Goal: Book appointment/travel/reservation

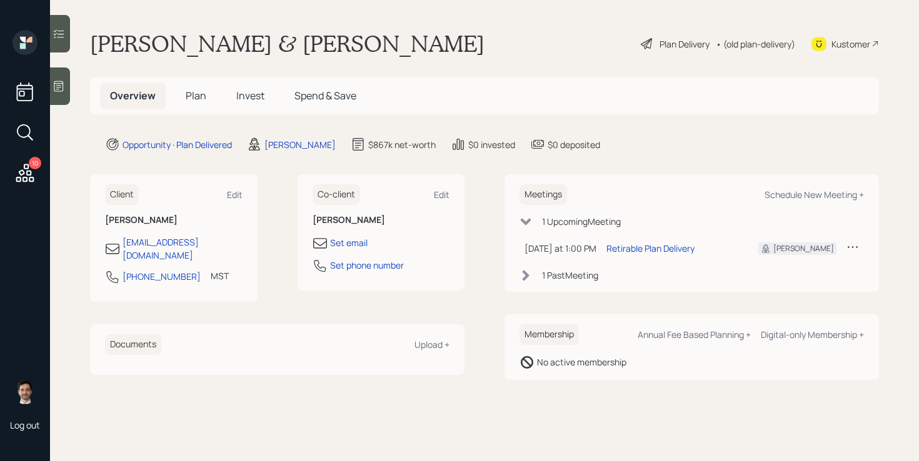
click at [686, 46] on div "Plan Delivery" at bounding box center [684, 44] width 50 height 13
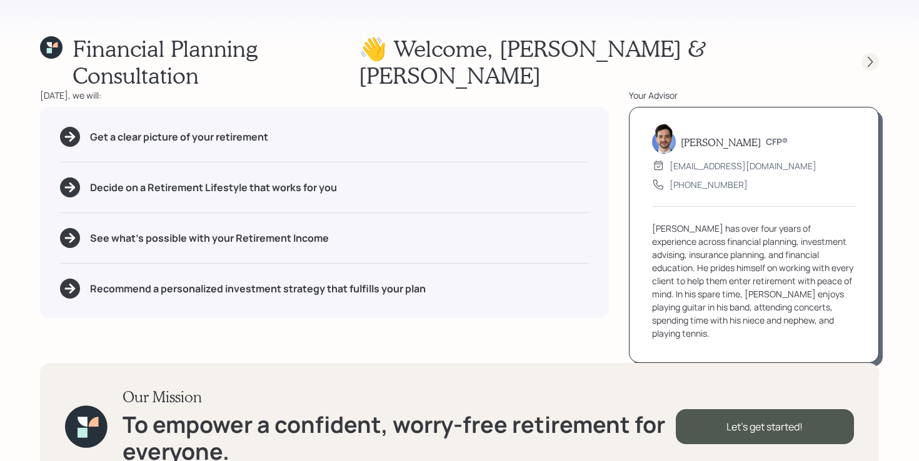
click at [873, 56] on icon at bounding box center [870, 62] width 13 height 13
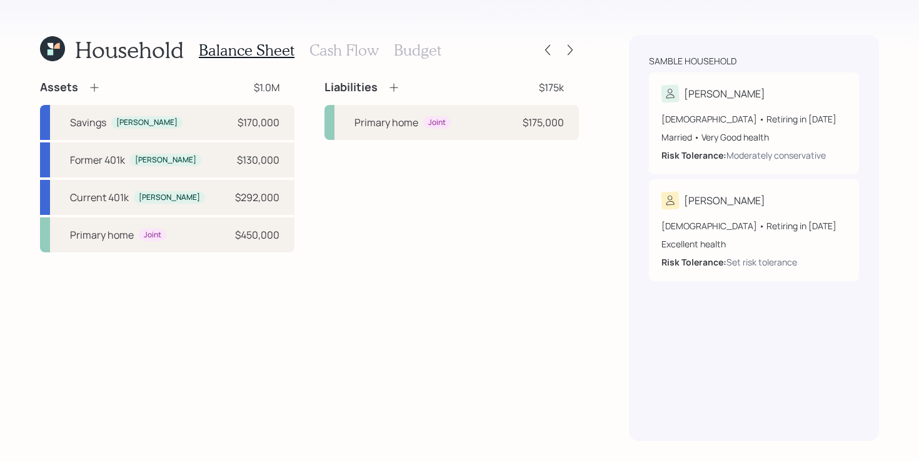
click at [342, 48] on h3 "Cash Flow" at bounding box center [343, 50] width 69 height 18
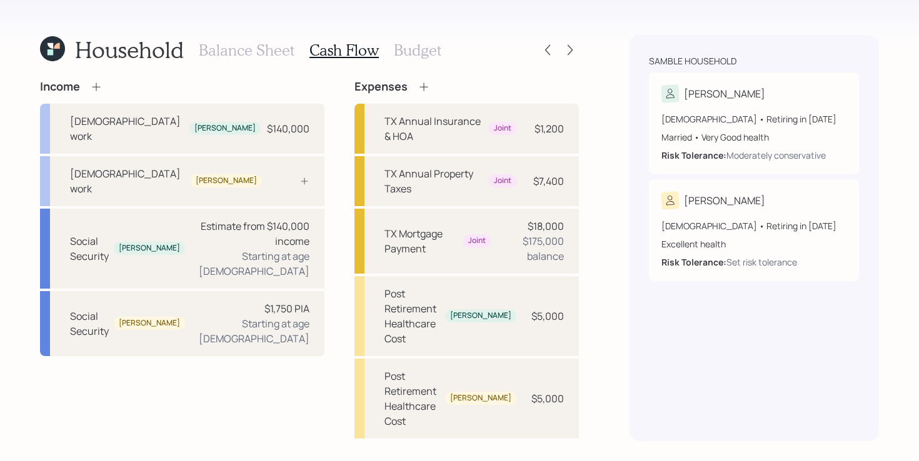
click at [422, 49] on h3 "Budget" at bounding box center [418, 50] width 48 height 18
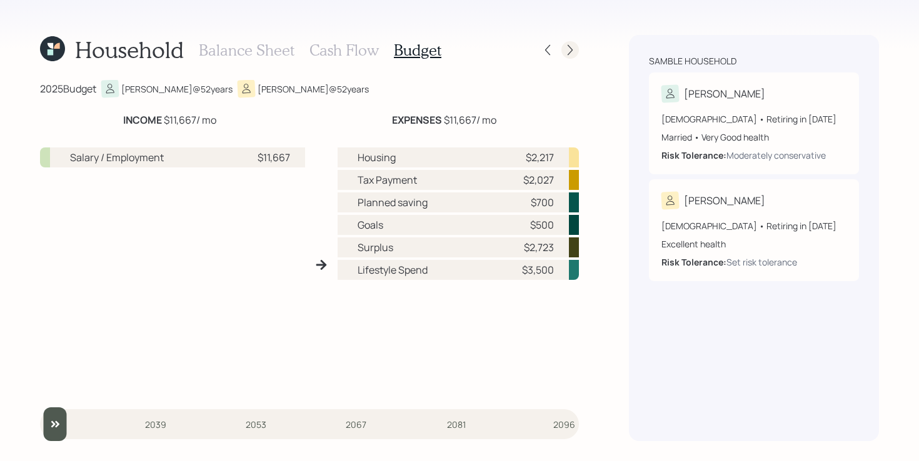
click at [571, 49] on icon at bounding box center [570, 50] width 5 height 11
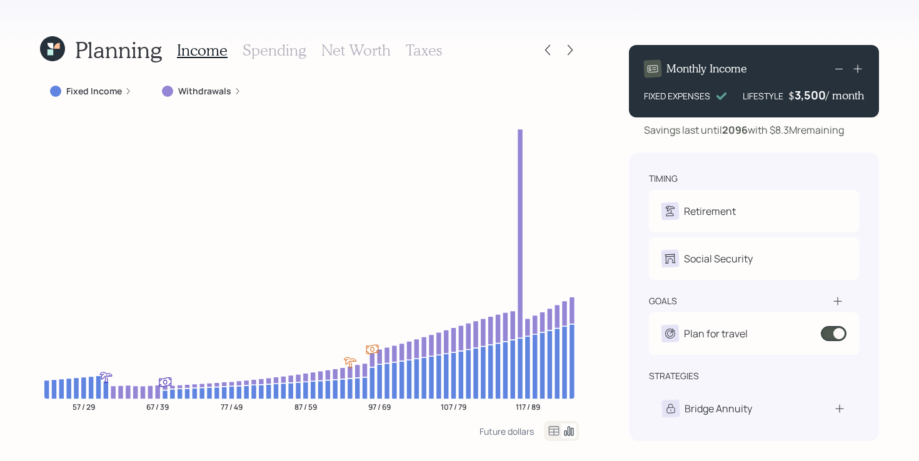
click at [207, 88] on label "Withdrawals" at bounding box center [204, 91] width 53 height 13
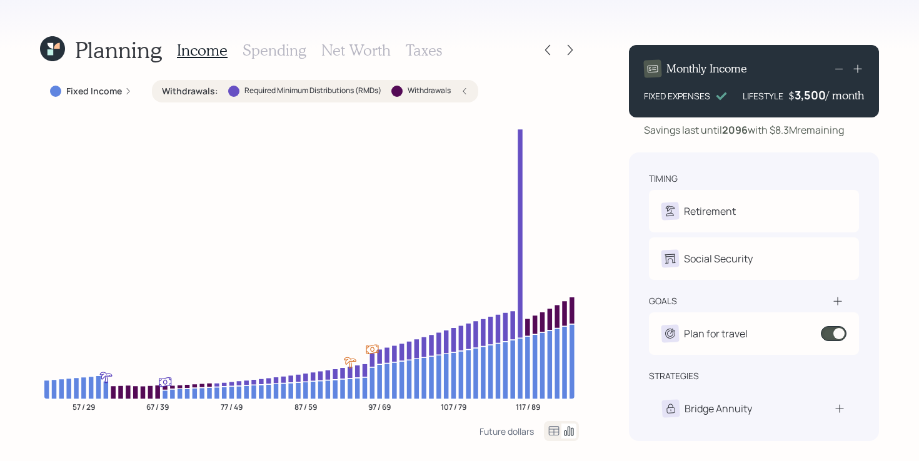
click at [207, 89] on label "Withdrawals :" at bounding box center [190, 91] width 56 height 13
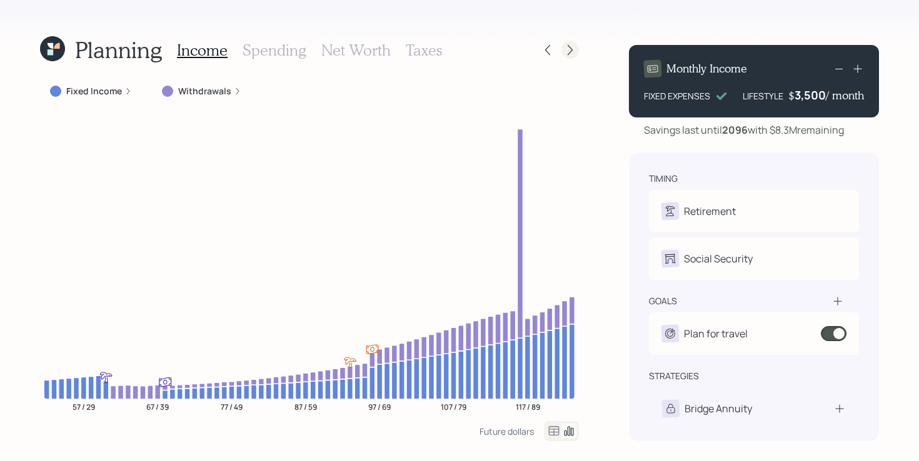
click at [567, 51] on icon at bounding box center [570, 50] width 13 height 13
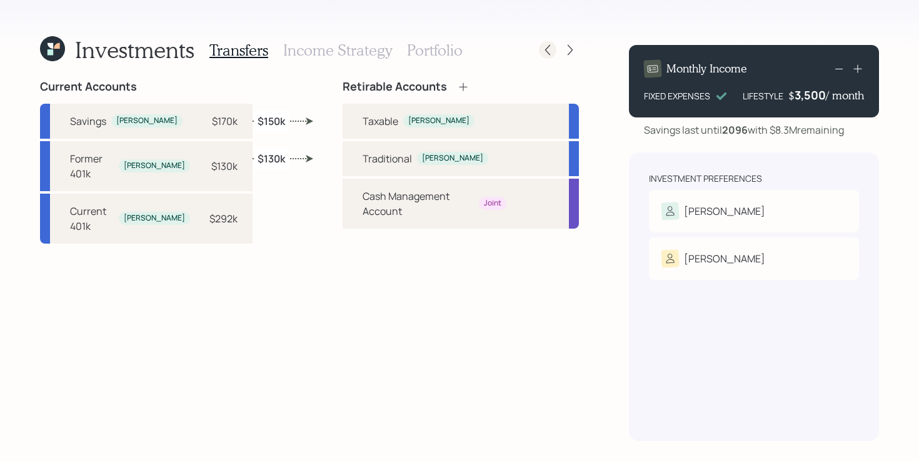
click at [546, 49] on icon at bounding box center [547, 50] width 13 height 13
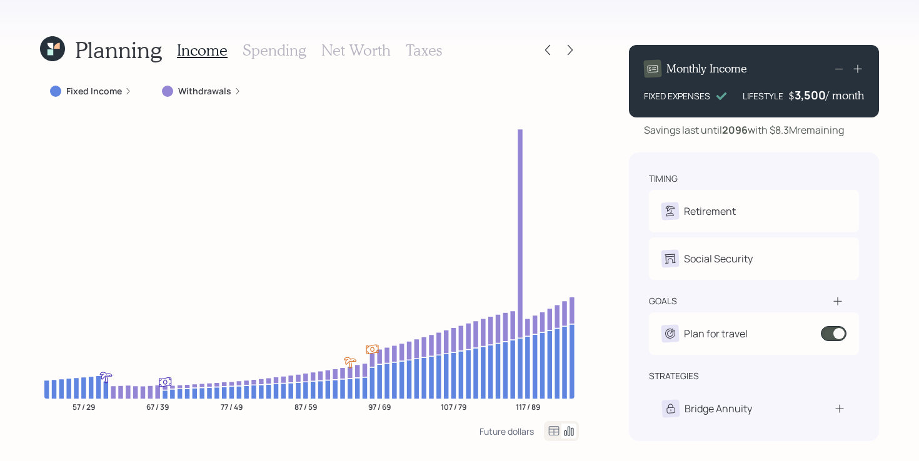
click at [191, 93] on label "Withdrawals" at bounding box center [204, 91] width 53 height 13
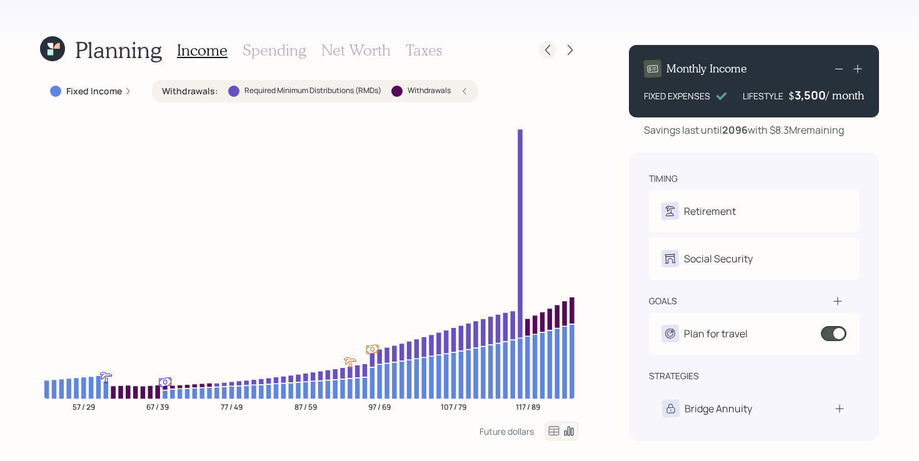
click at [554, 54] on div at bounding box center [548, 50] width 18 height 18
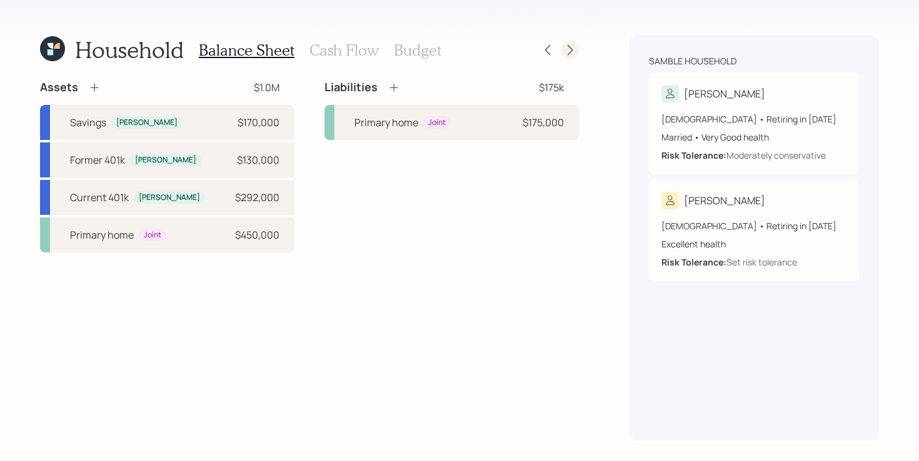
click at [571, 48] on icon at bounding box center [570, 50] width 13 height 13
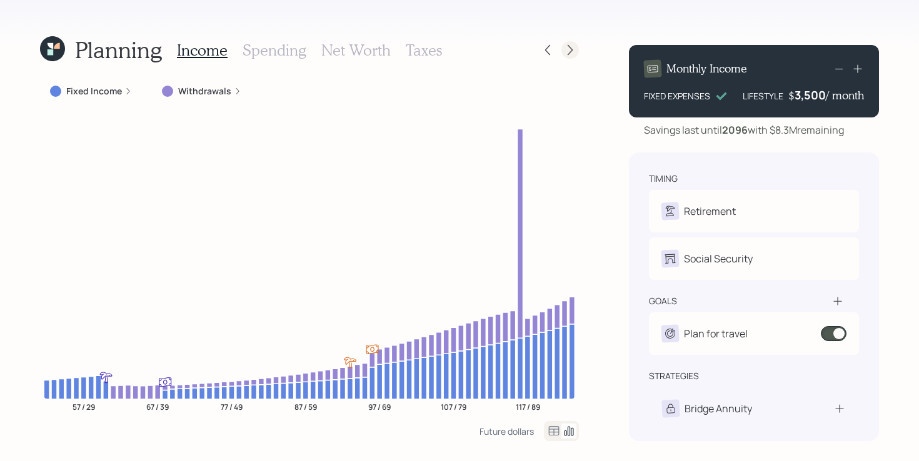
click at [565, 52] on icon at bounding box center [570, 50] width 13 height 13
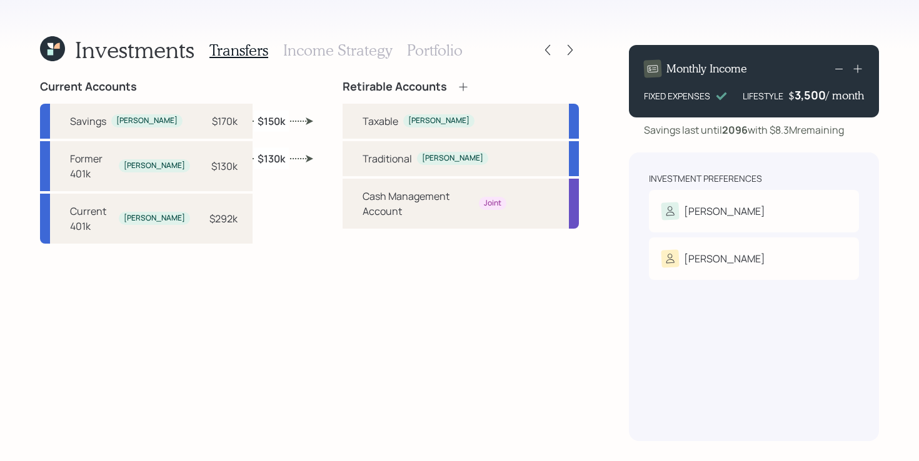
click at [424, 51] on h3 "Portfolio" at bounding box center [435, 50] width 56 height 18
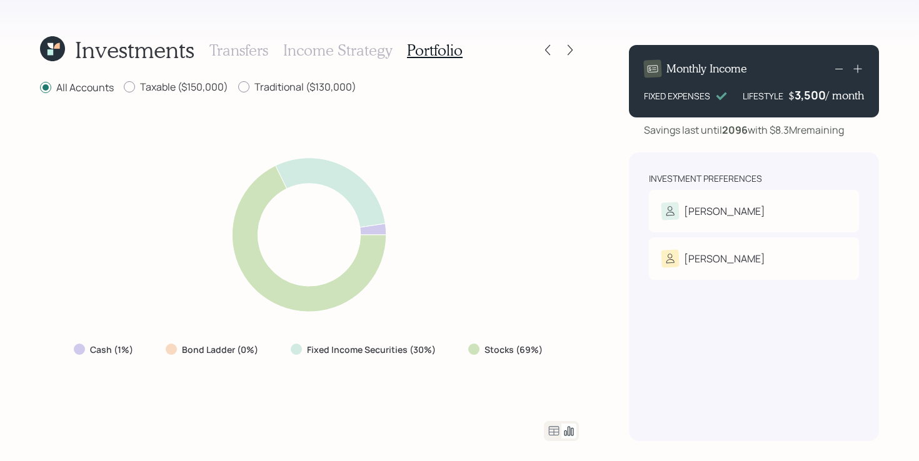
click at [57, 53] on icon at bounding box center [52, 48] width 25 height 25
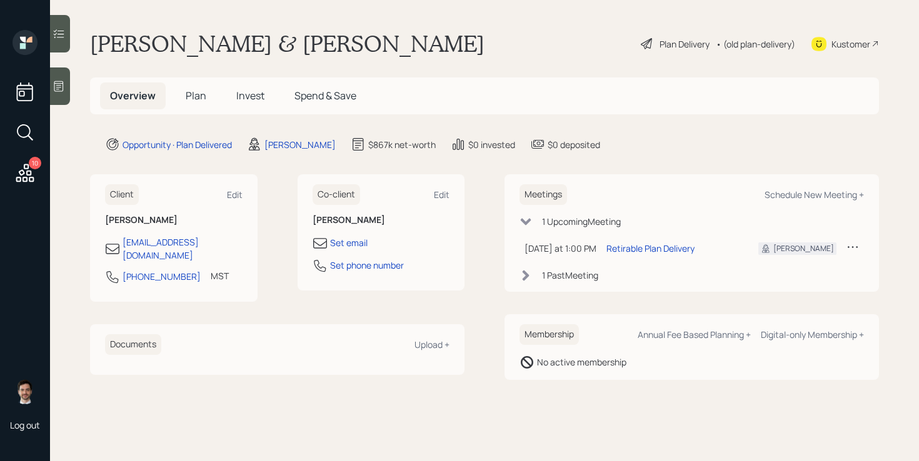
click at [196, 100] on span "Plan" at bounding box center [196, 96] width 21 height 14
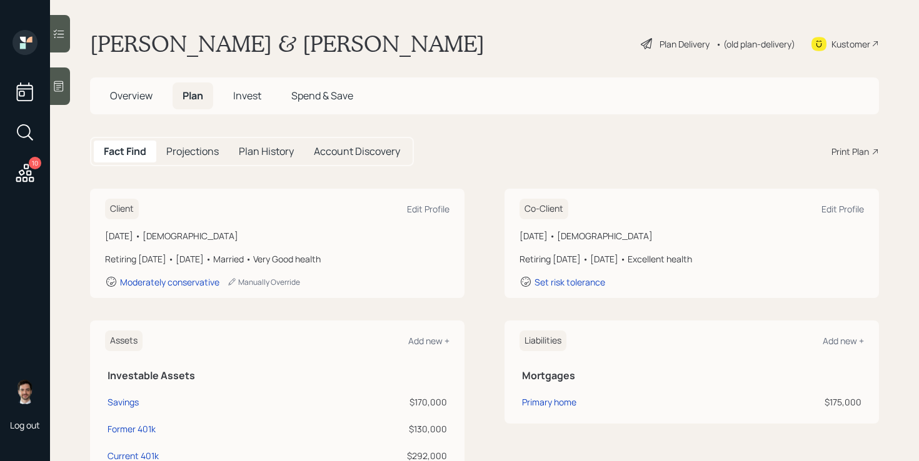
click at [679, 44] on div "Plan Delivery" at bounding box center [684, 44] width 50 height 13
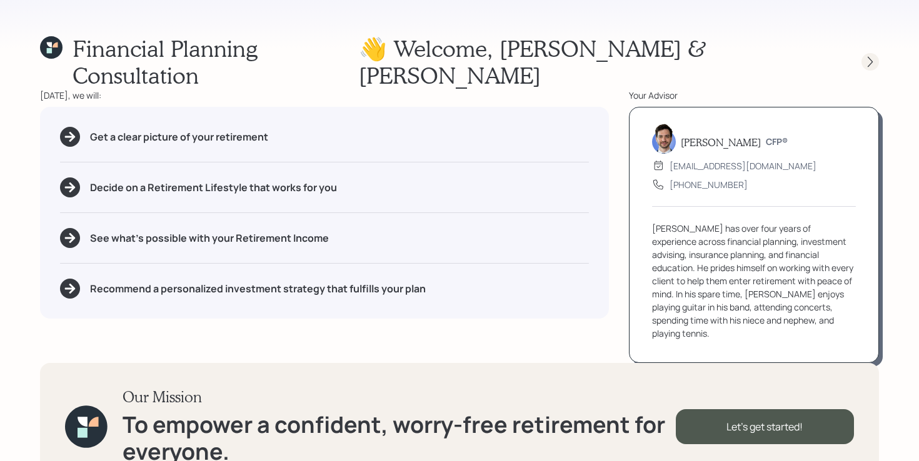
click at [873, 56] on icon at bounding box center [870, 62] width 13 height 13
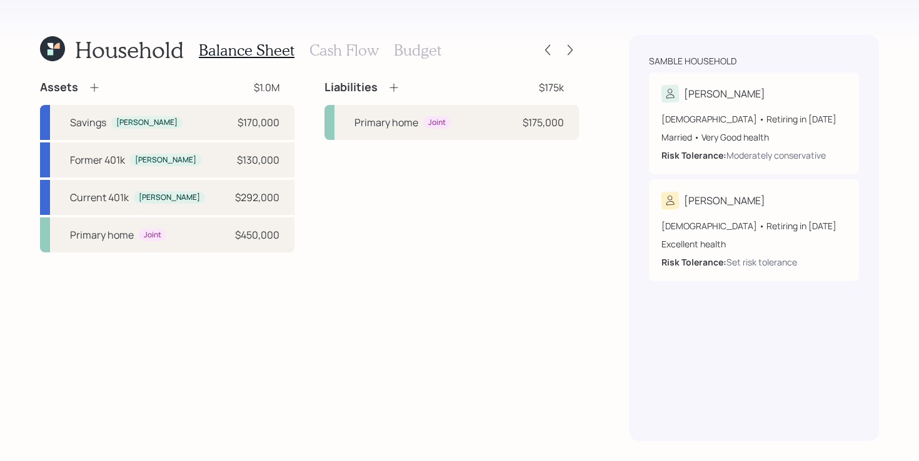
click at [373, 205] on div "Liabilities $175k Primary home Joint $175,000" at bounding box center [451, 166] width 254 height 173
click at [212, 191] on div "Current 401k [PERSON_NAME] $292,000" at bounding box center [167, 197] width 254 height 35
select select "company_sponsored"
select select "balanced"
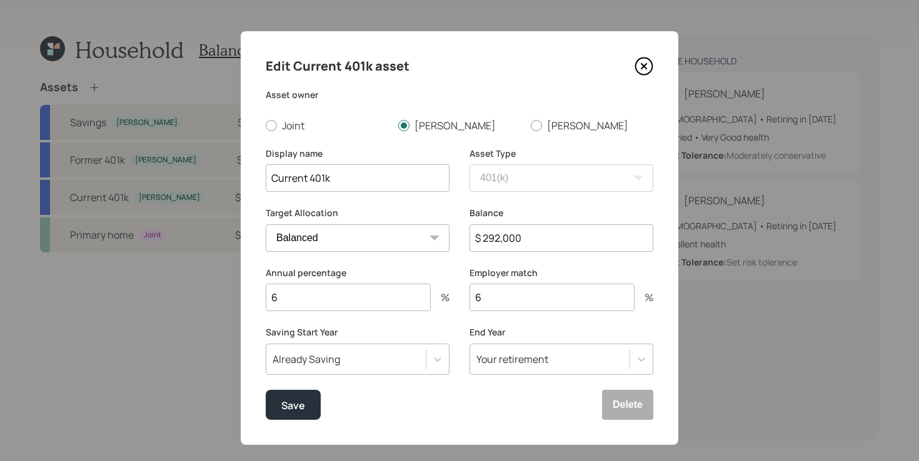
click at [649, 66] on icon at bounding box center [643, 66] width 19 height 19
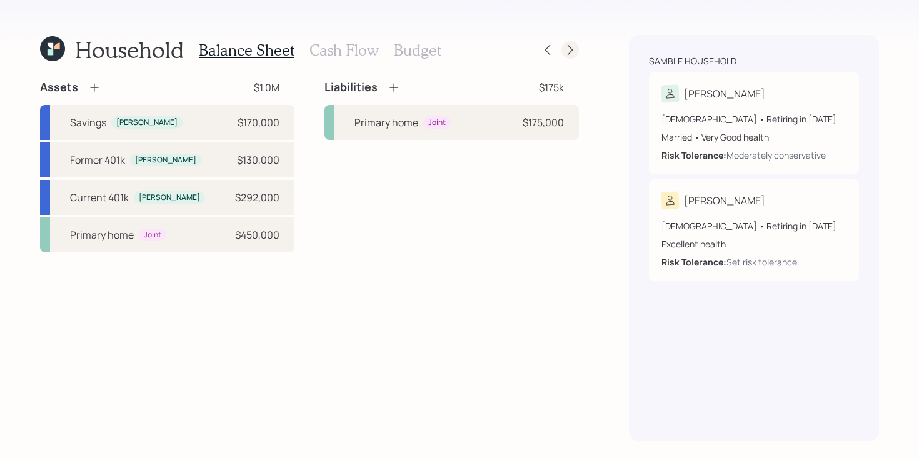
click at [578, 51] on div at bounding box center [570, 50] width 18 height 18
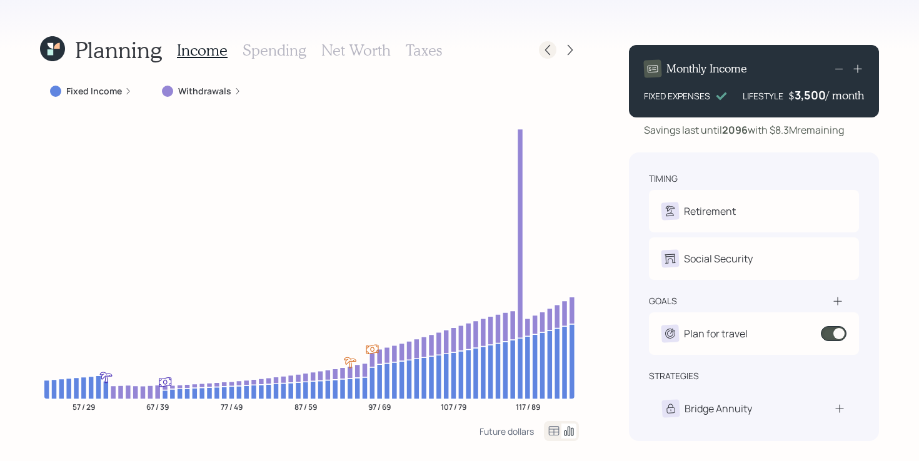
click at [552, 51] on icon at bounding box center [547, 50] width 13 height 13
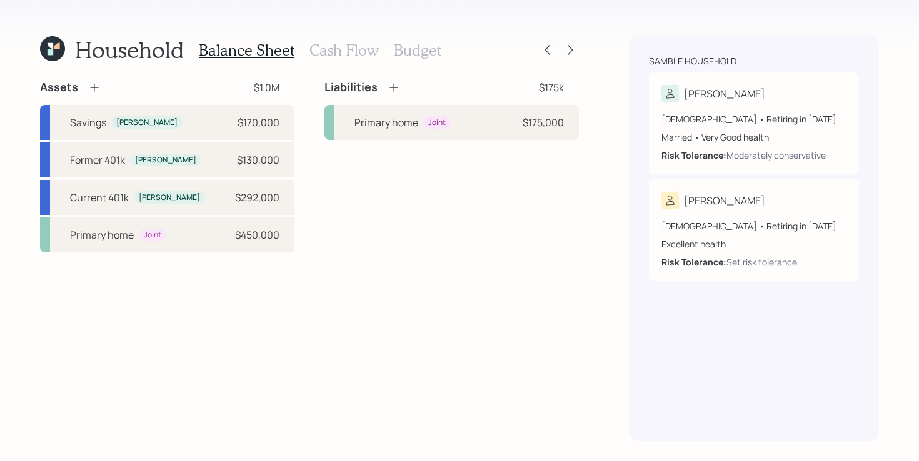
click at [370, 213] on div "Liabilities $175k Primary home Joint $175,000" at bounding box center [451, 166] width 254 height 173
click at [178, 203] on div "Current 401k [PERSON_NAME] $292,000" at bounding box center [167, 197] width 254 height 35
select select "company_sponsored"
select select "balanced"
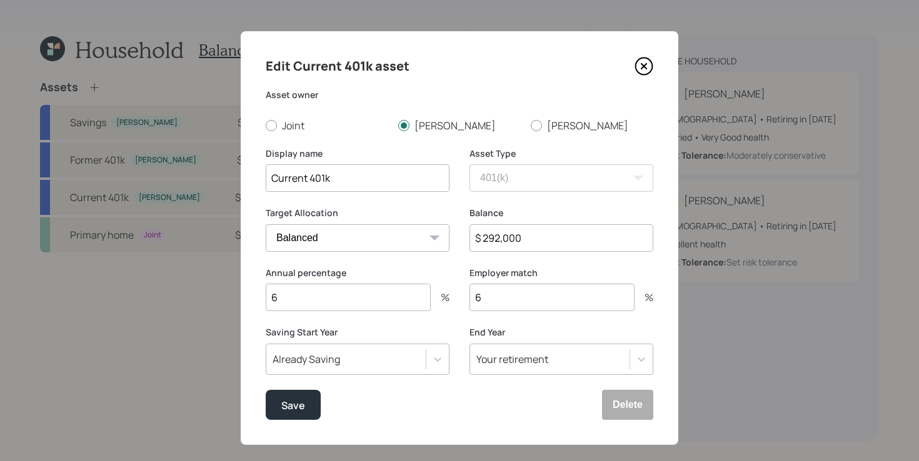
click at [637, 66] on icon at bounding box center [643, 66] width 19 height 19
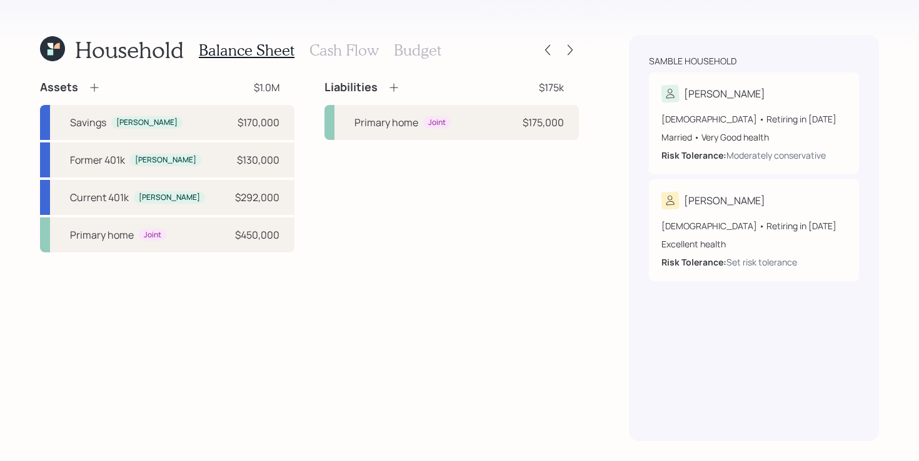
click at [59, 51] on icon at bounding box center [52, 48] width 25 height 25
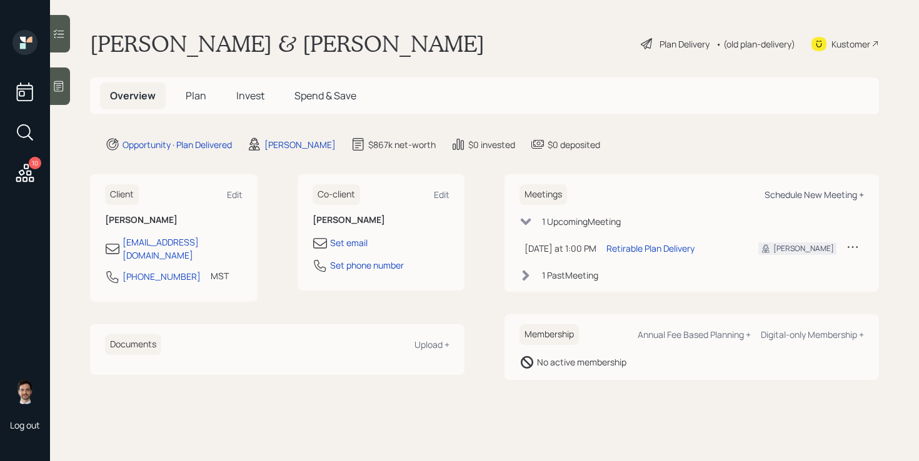
click at [808, 194] on div "Schedule New Meeting +" at bounding box center [813, 195] width 99 height 12
select select "ef6b64e1-8f62-4a74-b865-a7df4b35b836"
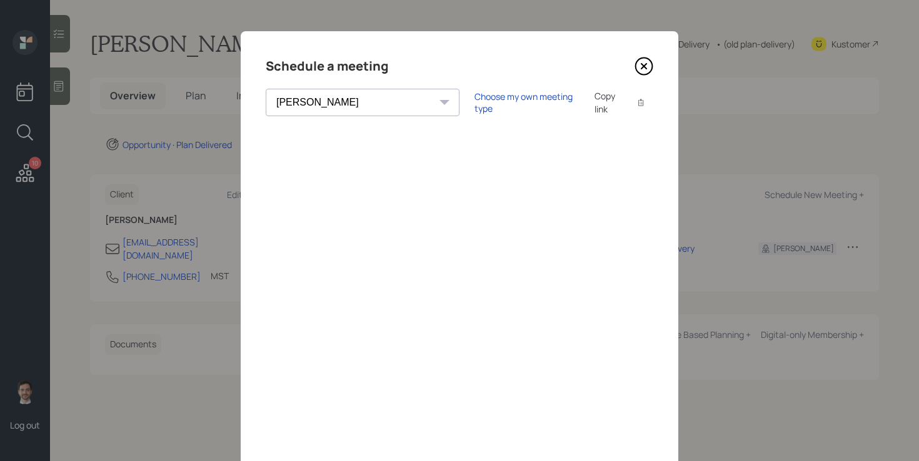
click at [646, 64] on icon at bounding box center [643, 66] width 19 height 19
